Goal: Information Seeking & Learning: Learn about a topic

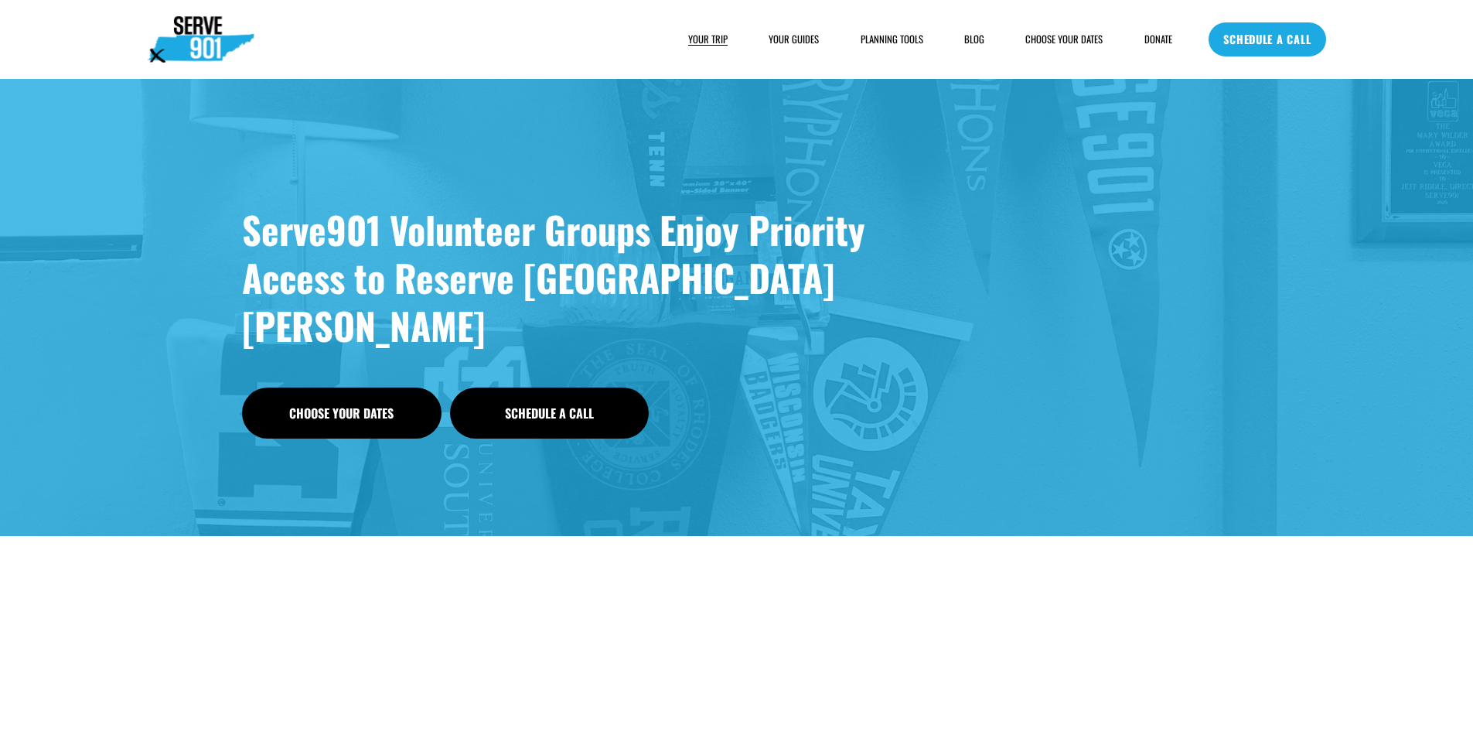
click at [973, 39] on link "BLOG" at bounding box center [975, 39] width 20 height 15
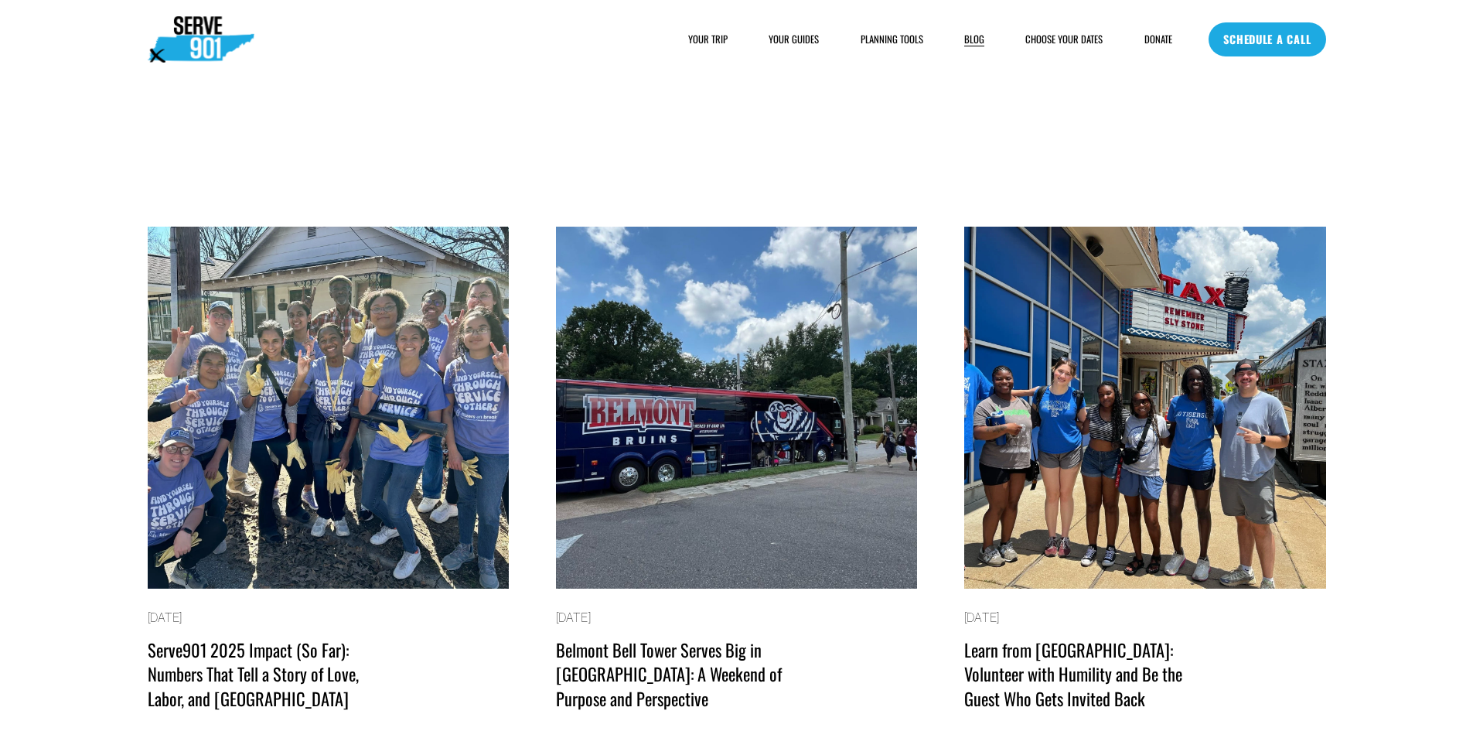
scroll to position [309, 0]
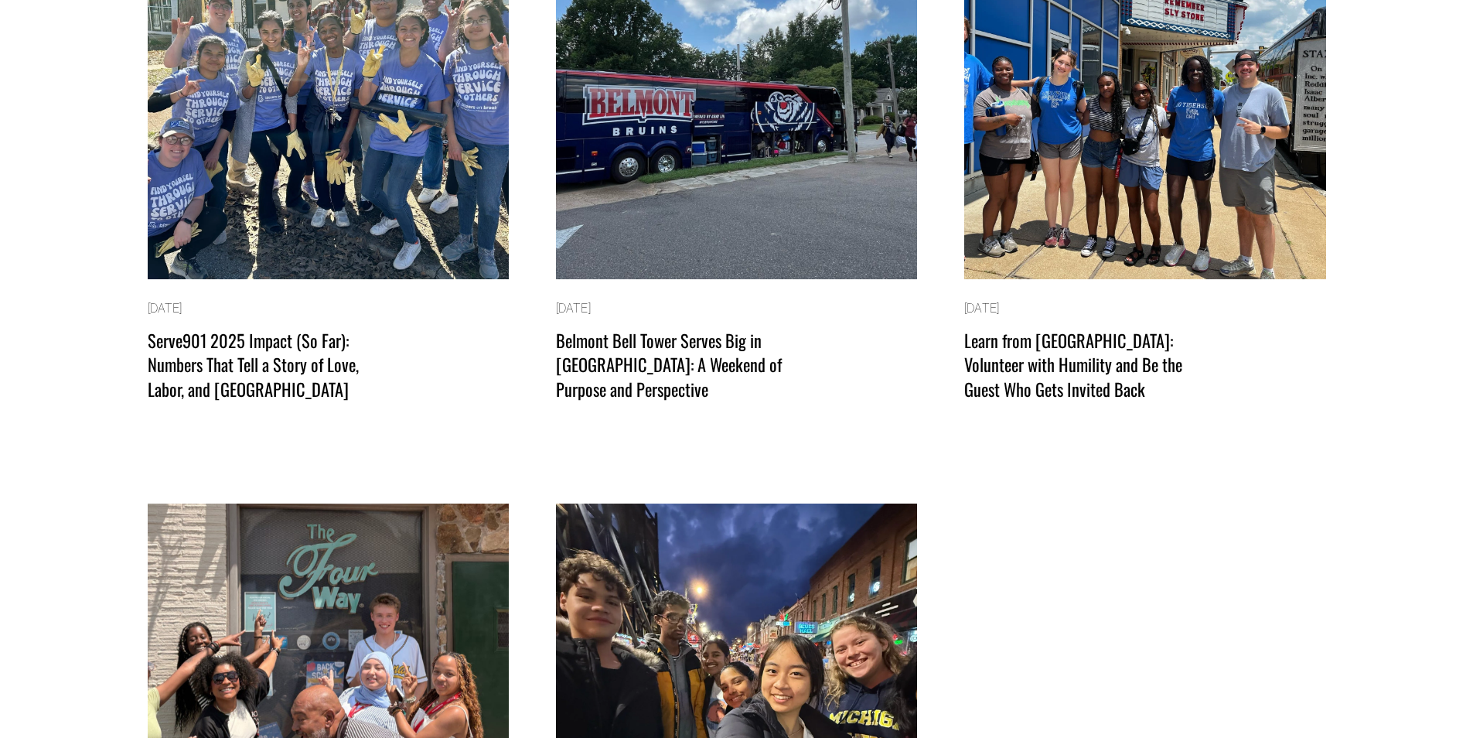
click at [359, 247] on img at bounding box center [327, 98] width 365 height 366
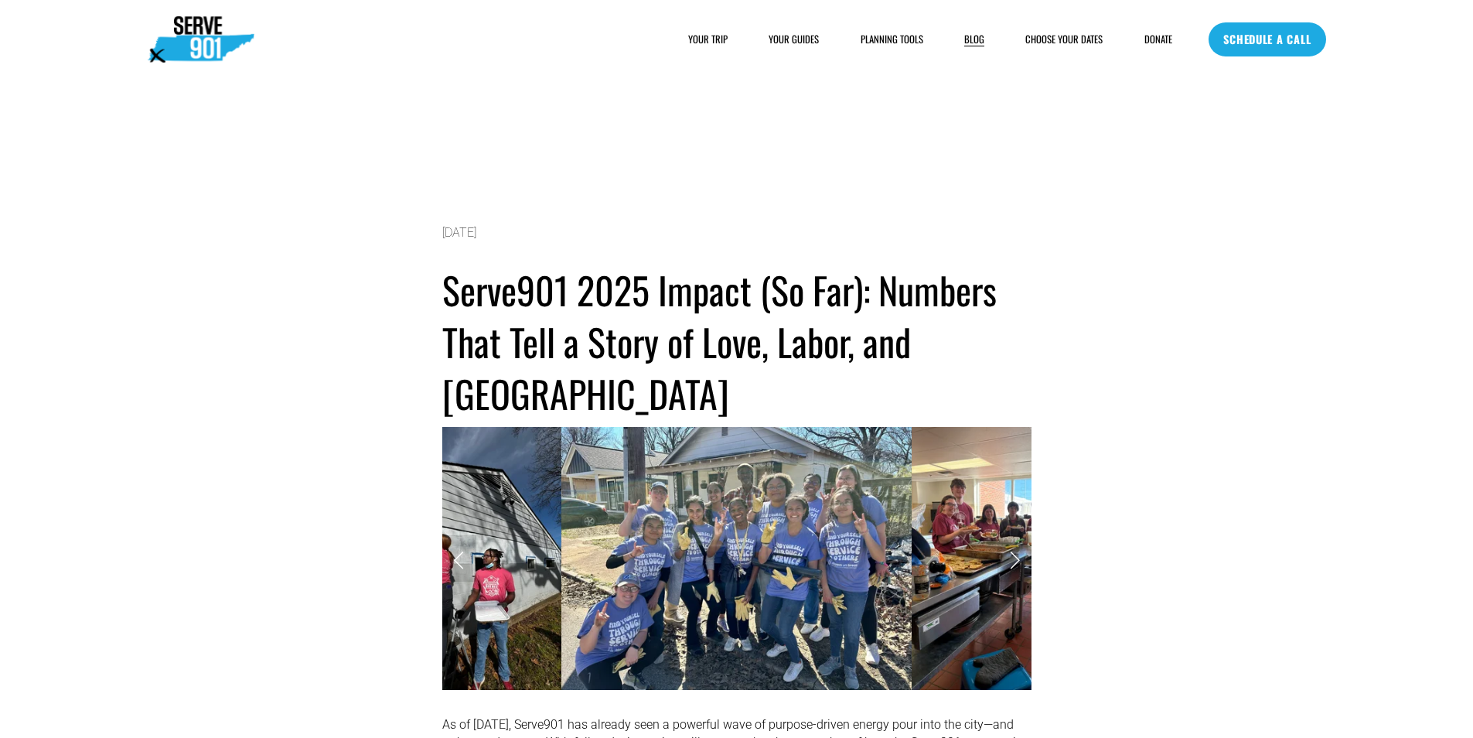
click at [241, 246] on article "Serve901 2025 Impact (So Far): Numbers That Tell a Story of Love, Labor, and Me…" at bounding box center [736, 742] width 1473 height 1327
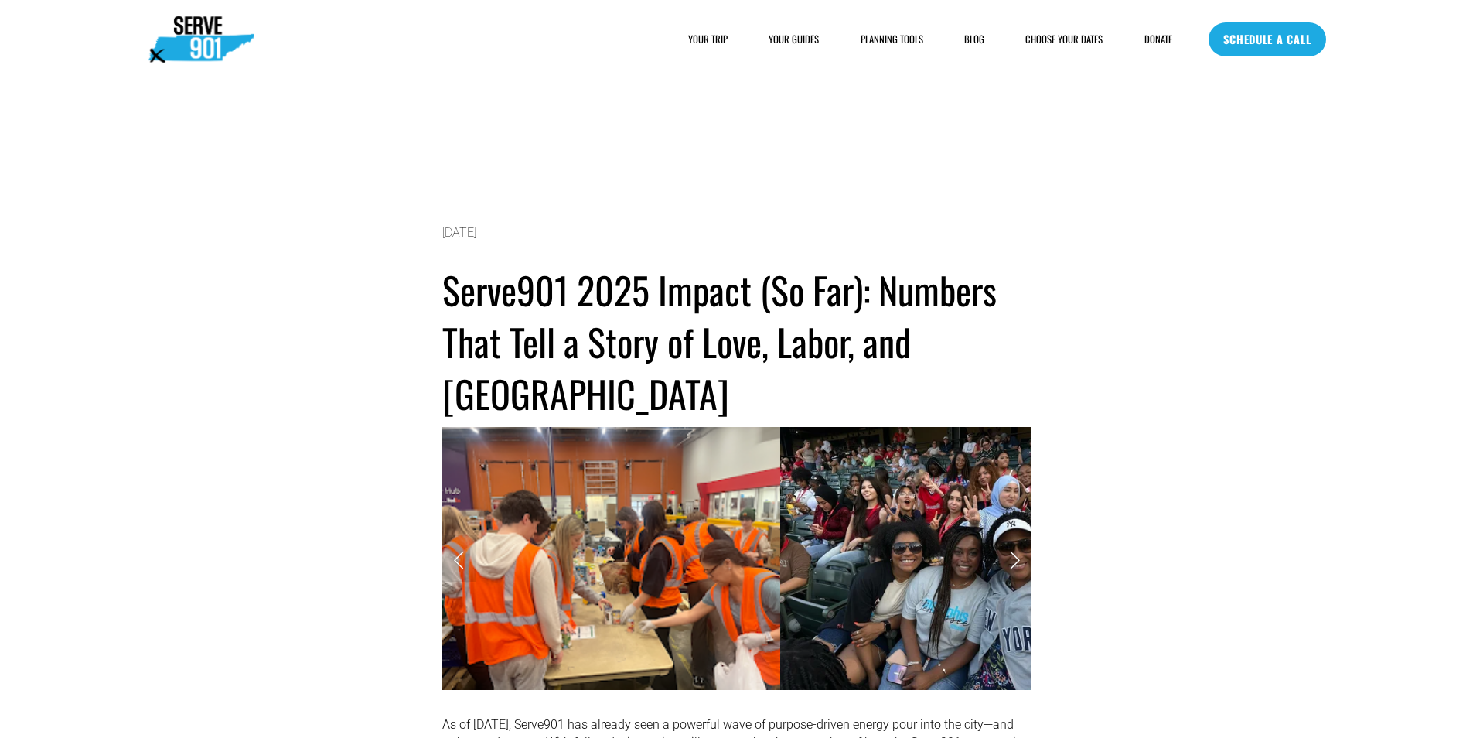
click at [975, 37] on link "BLOG" at bounding box center [975, 39] width 20 height 15
